Goal: Transaction & Acquisition: Purchase product/service

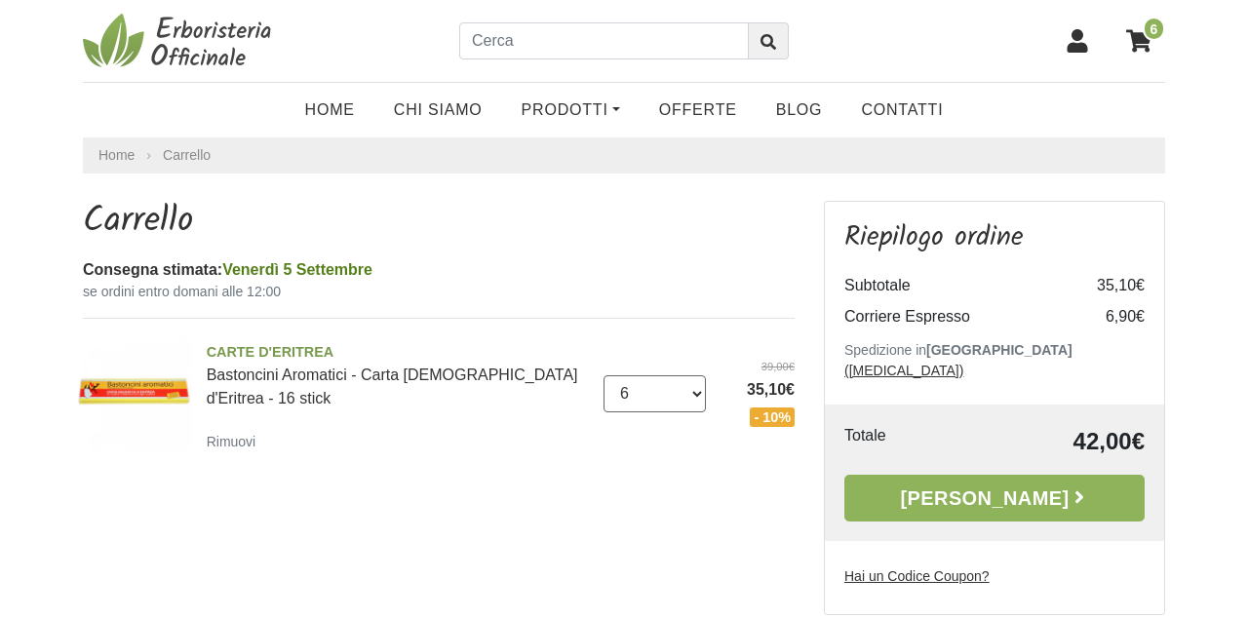
click at [698, 388] on select "0 (Rimuovi) 1 2 3 4 5 6 7 8 9 10 11" at bounding box center [654, 393] width 103 height 37
select select "3"
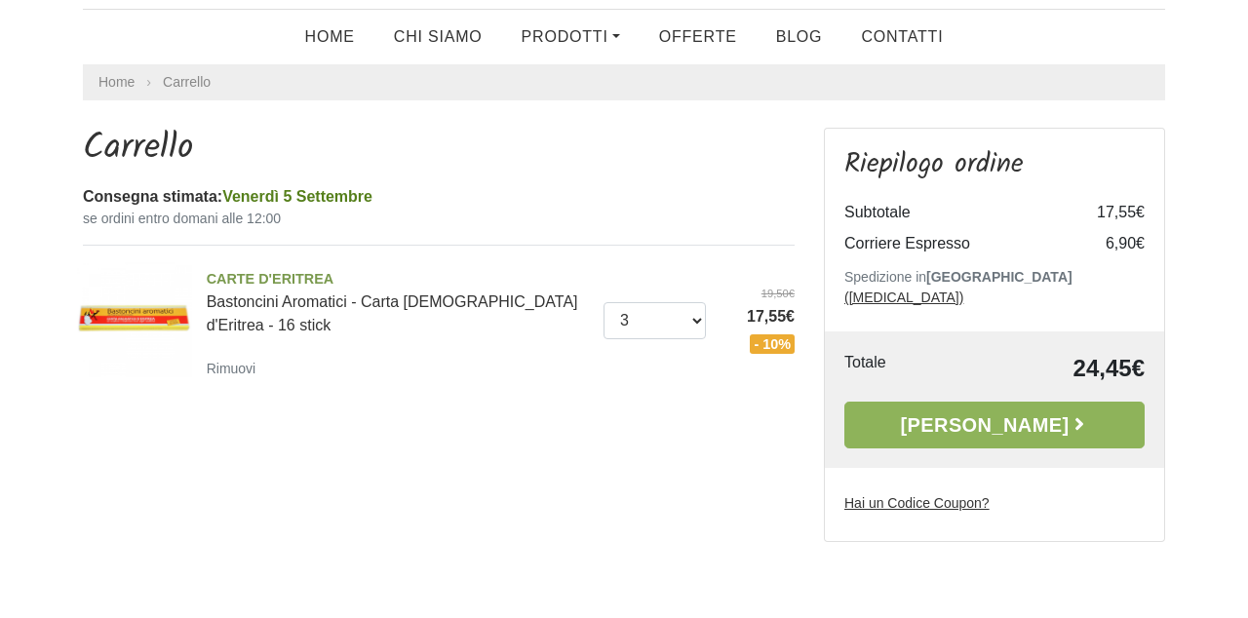
scroll to position [59, 0]
